Goal: Navigation & Orientation: Find specific page/section

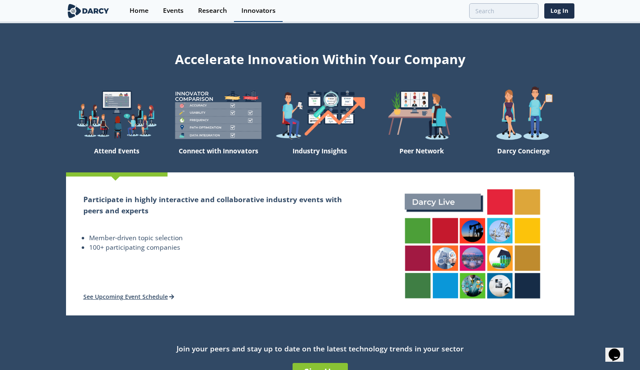
click at [270, 12] on div "Innovators" at bounding box center [259, 10] width 34 height 7
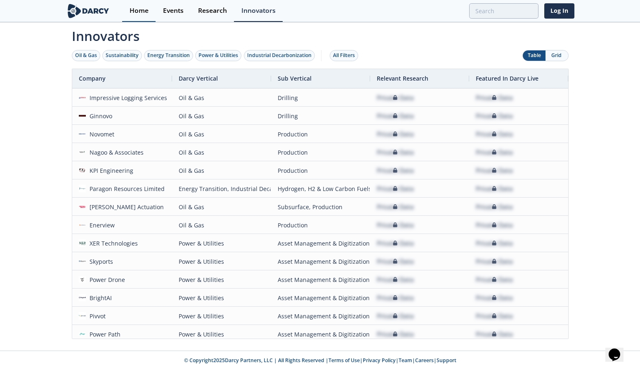
click at [139, 12] on div "Home" at bounding box center [139, 10] width 19 height 7
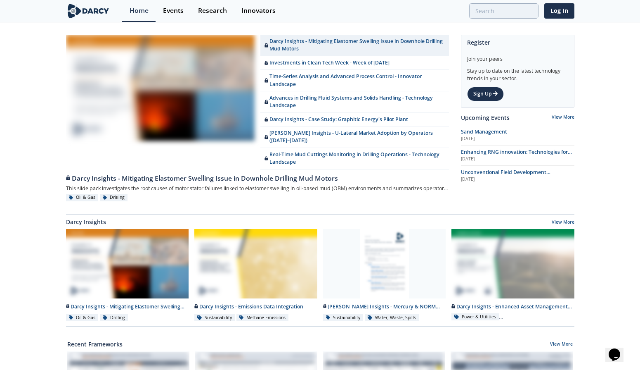
click at [175, 10] on div "Events" at bounding box center [173, 10] width 21 height 7
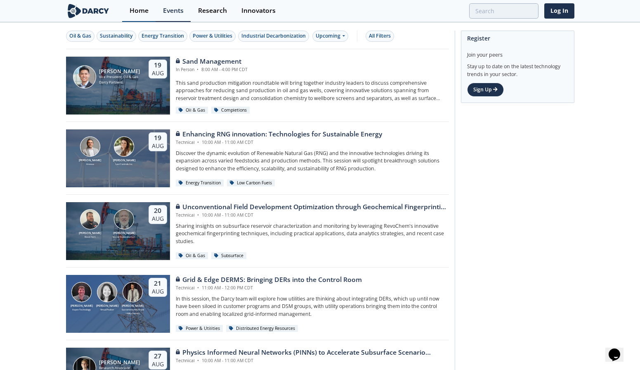
click at [136, 14] on div "Home" at bounding box center [139, 10] width 19 height 7
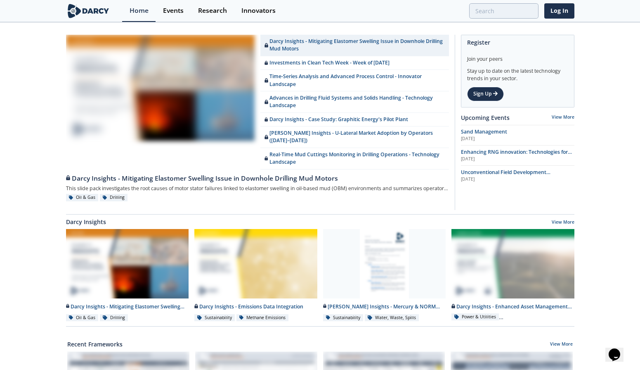
click at [97, 12] on img at bounding box center [88, 11] width 45 height 14
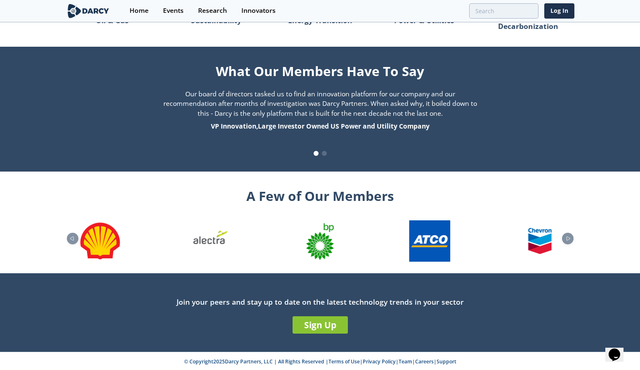
scroll to position [811, 0]
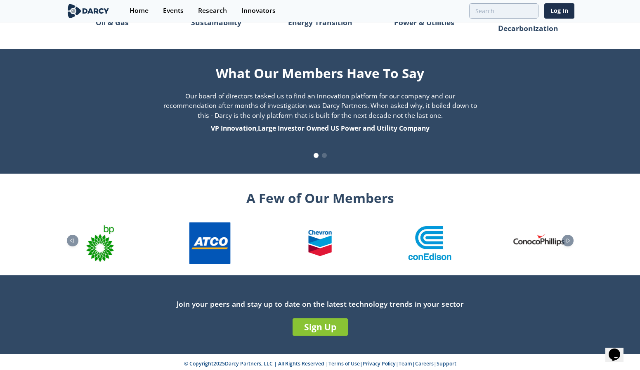
click at [409, 360] on link "Team" at bounding box center [406, 363] width 14 height 7
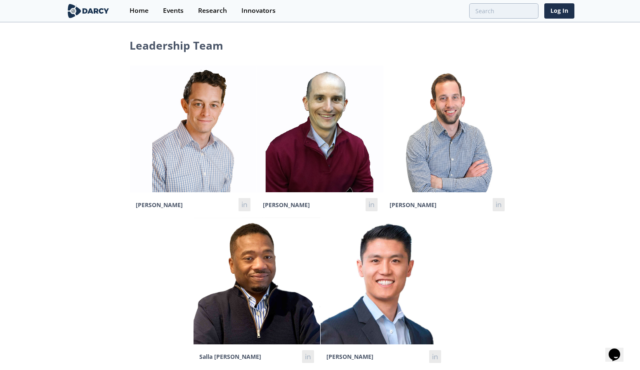
click at [246, 205] on link "in" at bounding box center [245, 204] width 12 height 13
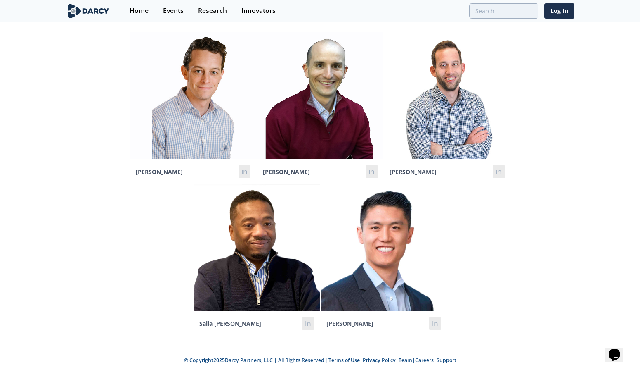
scroll to position [33, 0]
